Goal: Transaction & Acquisition: Book appointment/travel/reservation

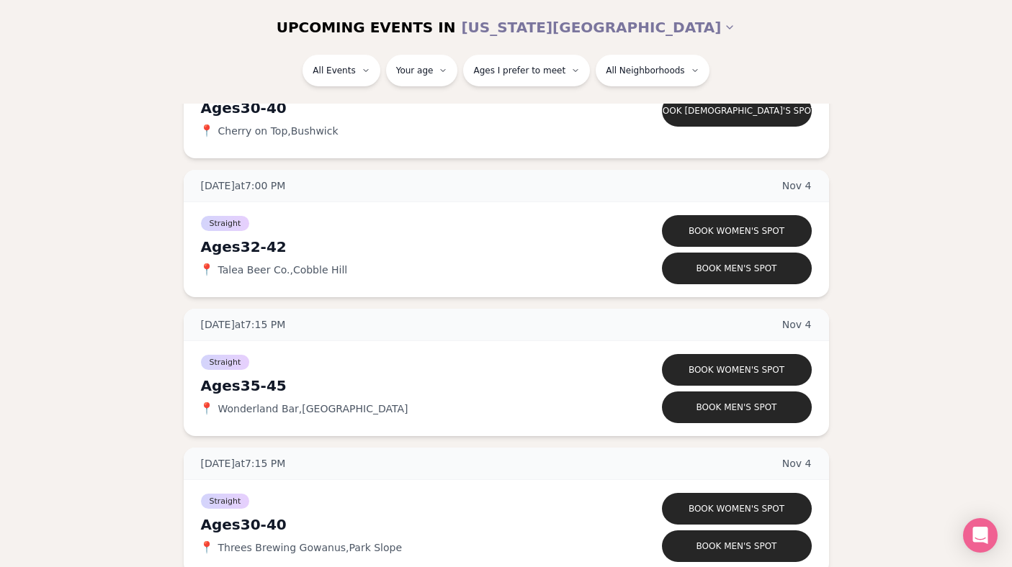
scroll to position [4822, 0]
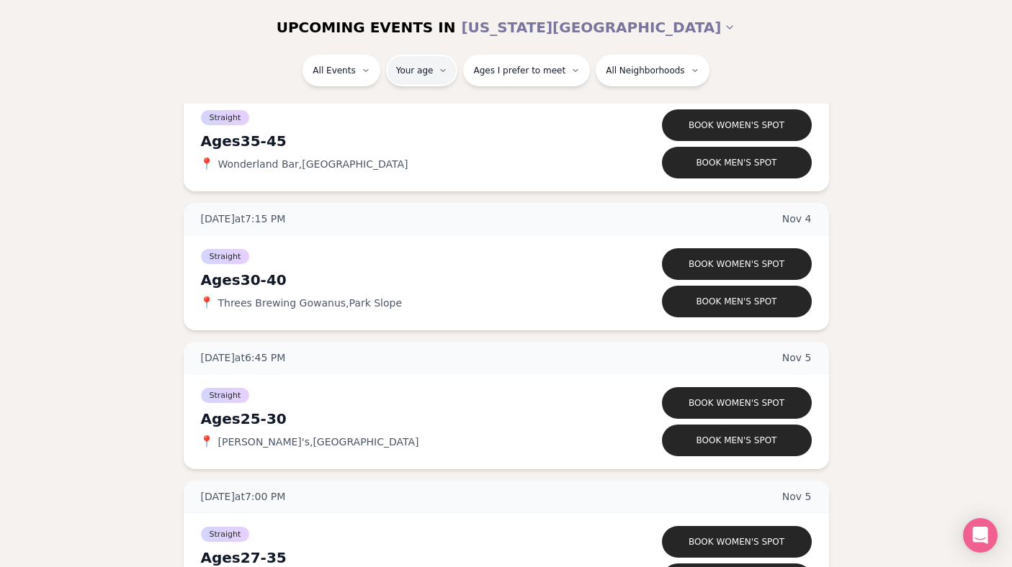
type input "**"
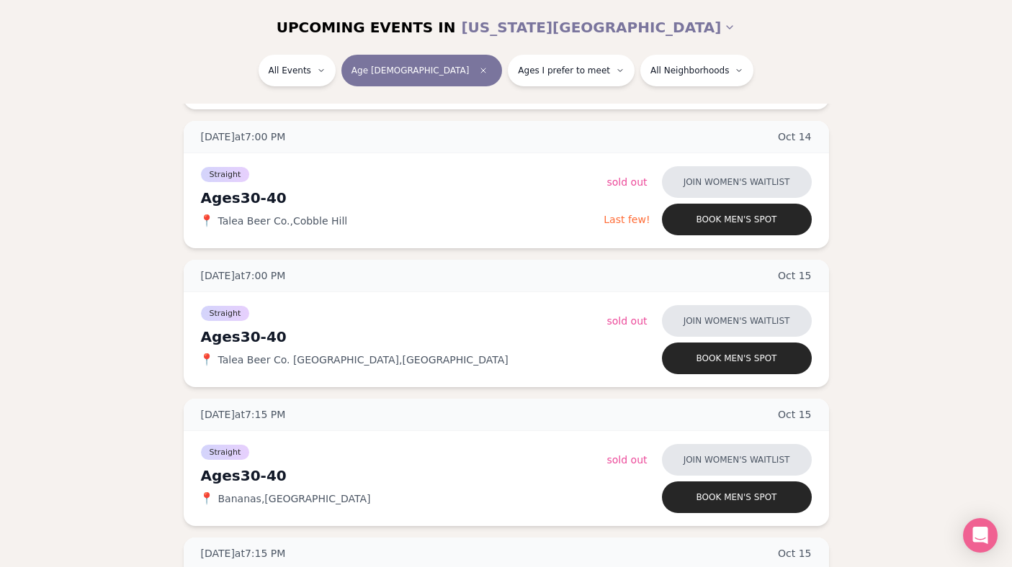
scroll to position [1293, 0]
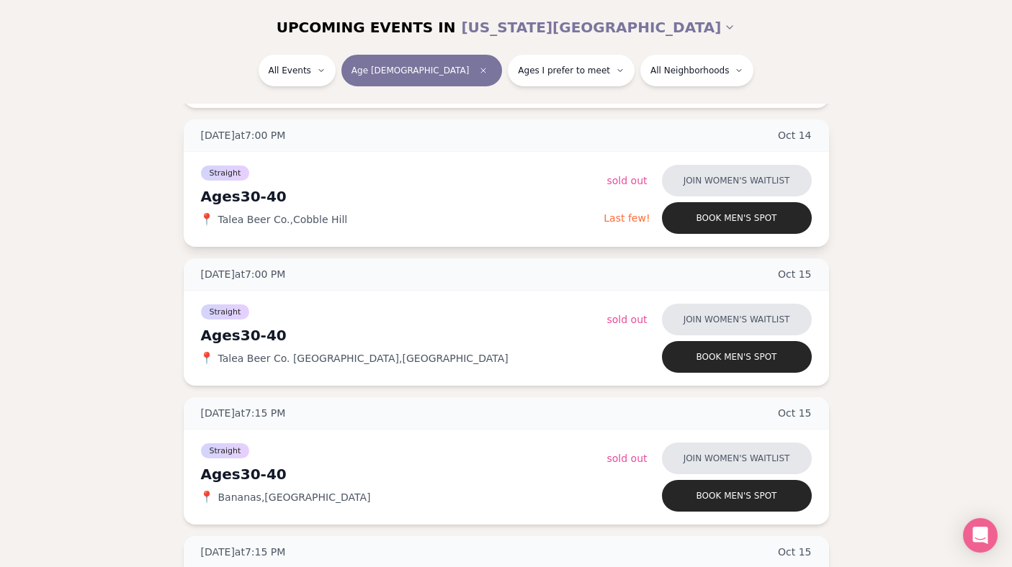
click at [250, 194] on div "Ages [DEMOGRAPHIC_DATA]" at bounding box center [402, 196] width 403 height 20
click at [296, 205] on div "Ages [DEMOGRAPHIC_DATA]" at bounding box center [402, 196] width 403 height 20
click at [305, 218] on span "Talea Beer Co. , [GEOGRAPHIC_DATA]" at bounding box center [283, 219] width 130 height 14
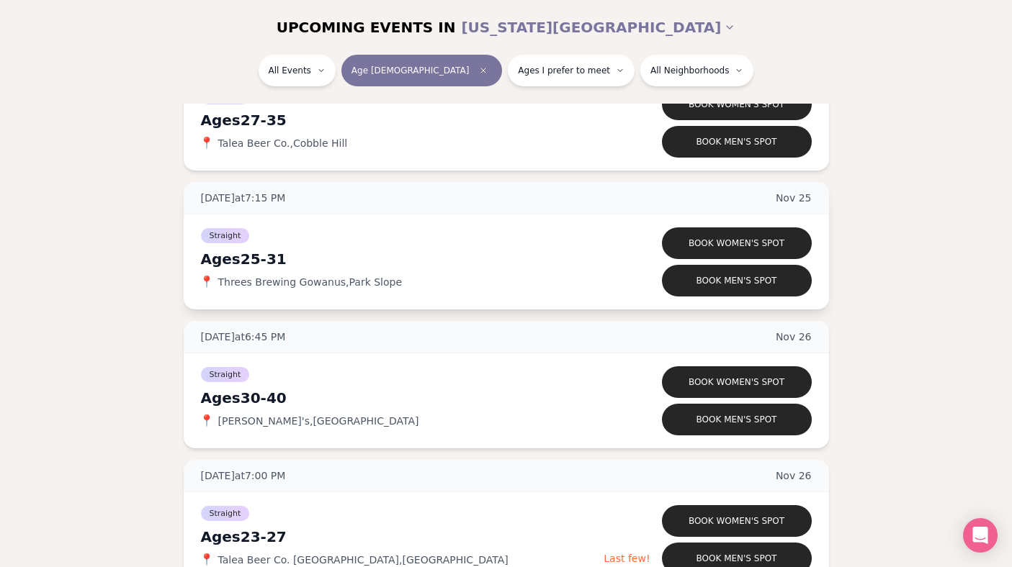
scroll to position [5404, 0]
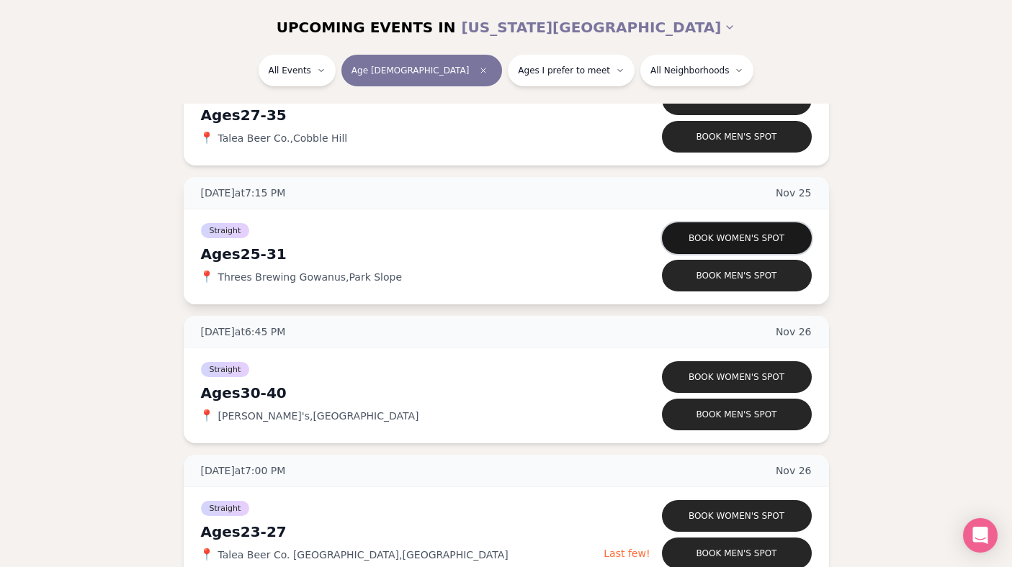
click at [726, 230] on button "Book women's spot" at bounding box center [737, 238] width 150 height 32
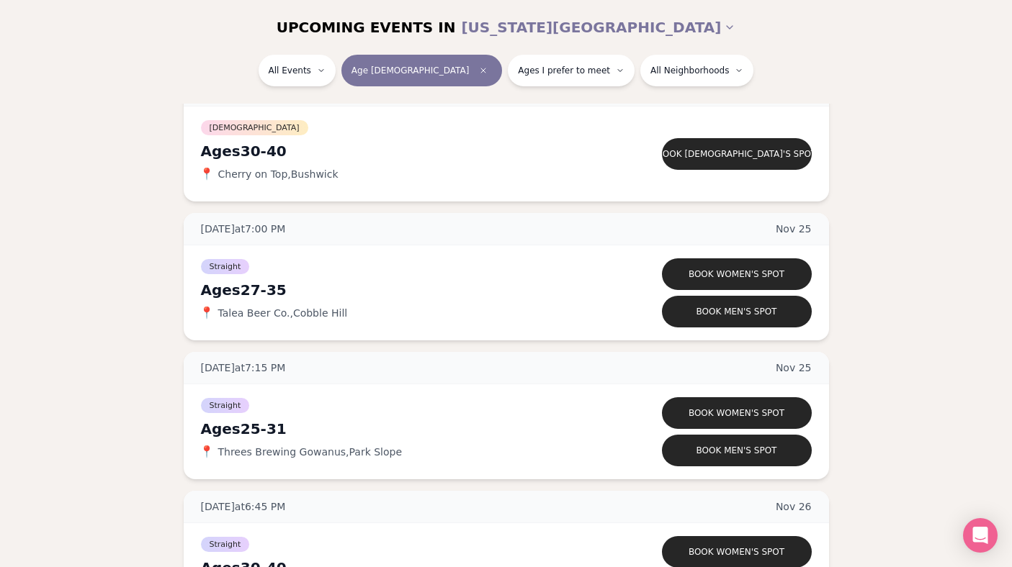
scroll to position [5226, 0]
